Goal: Find specific page/section: Find contact information

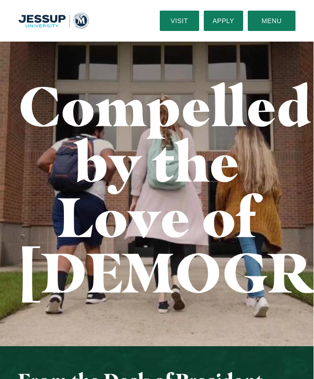
scroll to position [12, 0]
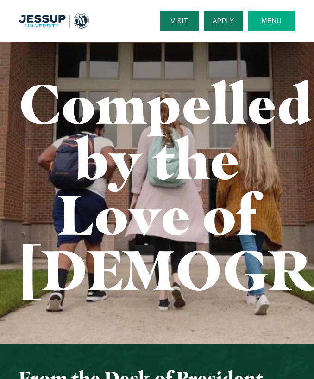
click at [261, 23] on button "Menu" at bounding box center [272, 21] width 48 height 20
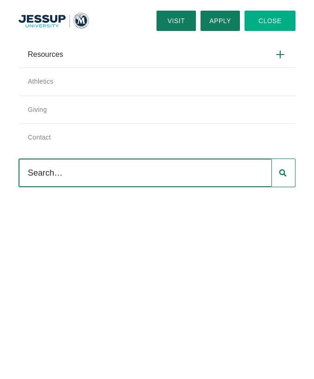
click at [74, 167] on input "Search" at bounding box center [145, 173] width 253 height 28
type input "contact"
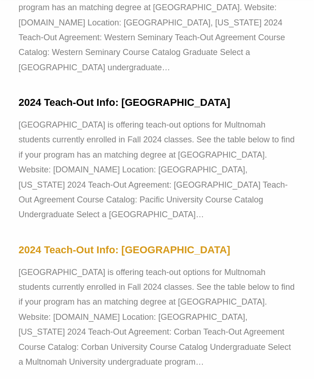
scroll to position [1344, 0]
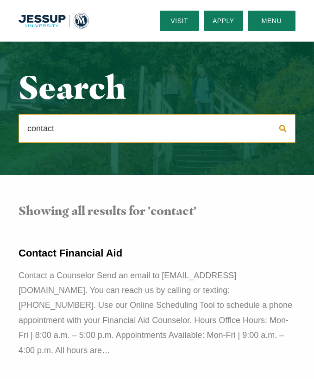
scroll to position [0, 0]
click at [138, 131] on input "contact" at bounding box center [145, 129] width 253 height 28
